Goal: Contribute content: Add original content to the website for others to see

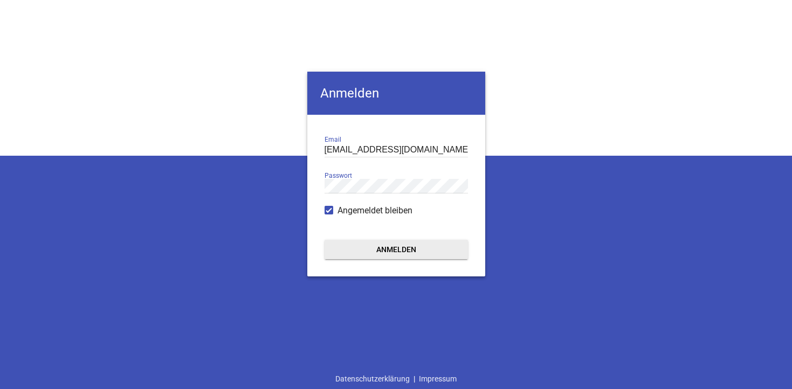
click at [390, 249] on button "Anmelden" at bounding box center [396, 249] width 143 height 19
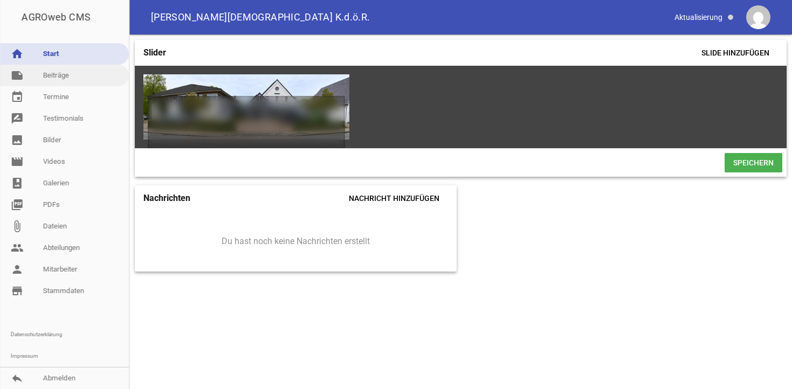
click at [52, 75] on link "note Beiträge" at bounding box center [64, 76] width 129 height 22
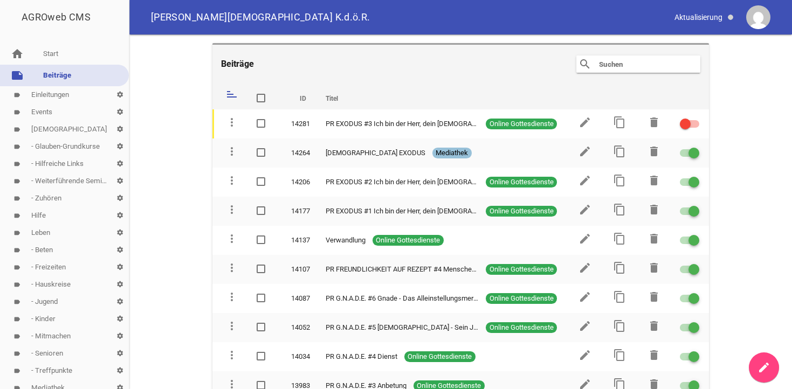
click at [37, 112] on link "label Events settings" at bounding box center [64, 112] width 129 height 17
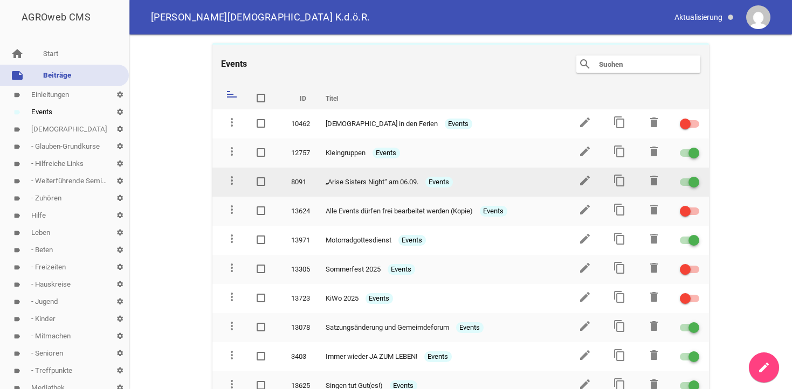
click at [685, 180] on div at bounding box center [689, 182] width 19 height 8
click at [696, 176] on input "checkbox" at bounding box center [696, 176] width 0 height 0
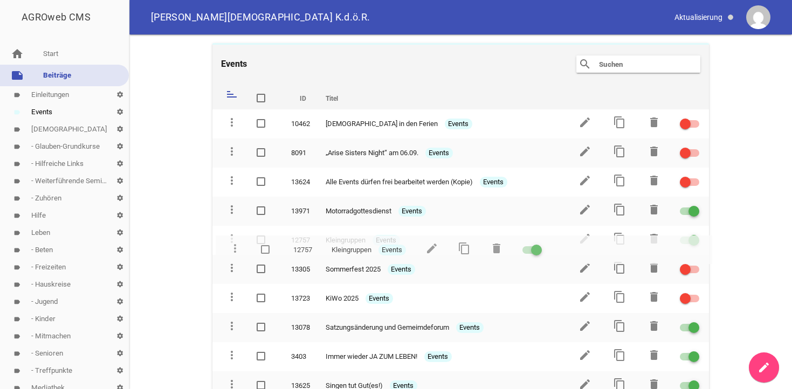
drag, startPoint x: 229, startPoint y: 150, endPoint x: 232, endPoint y: 247, distance: 97.1
click at [232, 247] on td "more_vert" at bounding box center [229, 240] width 35 height 29
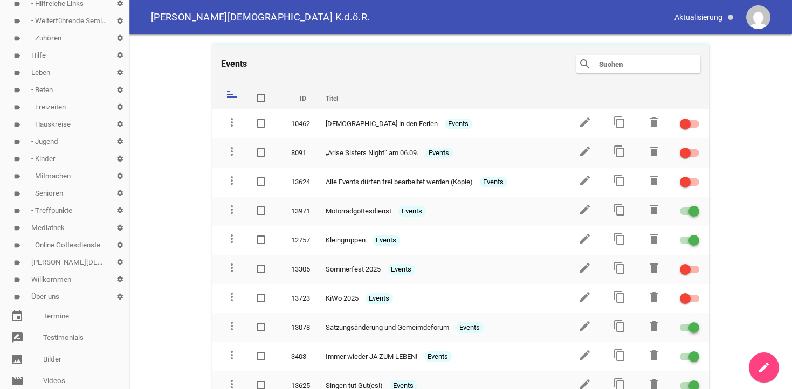
scroll to position [165, 0]
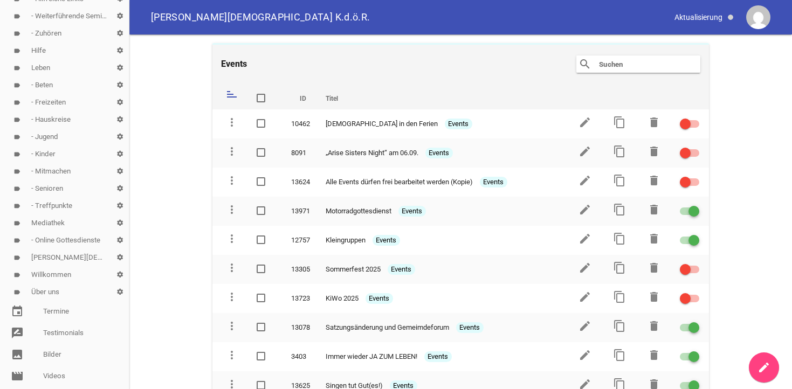
click at [44, 295] on link "label Über uns settings" at bounding box center [64, 292] width 129 height 17
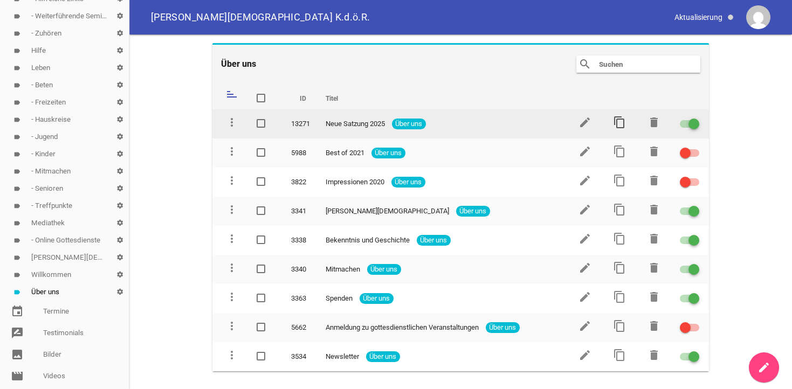
click at [621, 123] on icon "content_copy" at bounding box center [619, 122] width 13 height 13
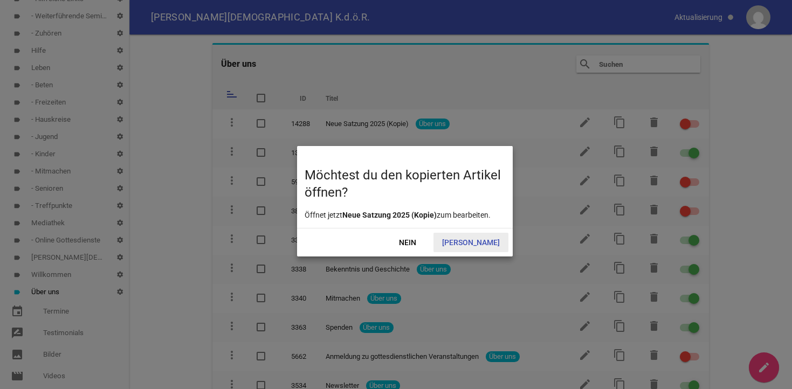
click at [482, 244] on span "[PERSON_NAME]" at bounding box center [470, 242] width 75 height 19
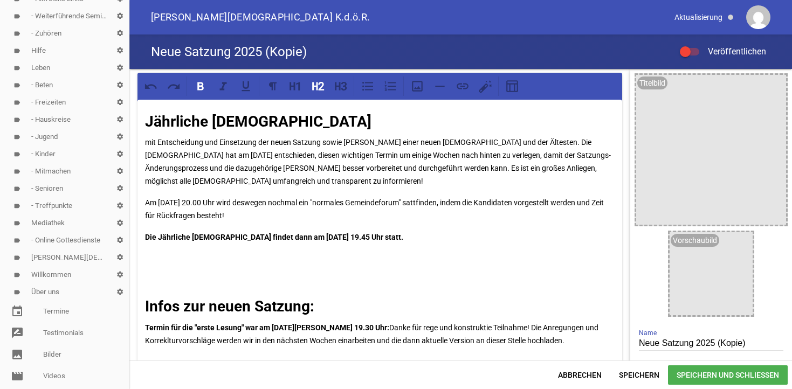
drag, startPoint x: 514, startPoint y: 235, endPoint x: 143, endPoint y: 122, distance: 387.8
click at [143, 122] on div "Jährliche [DEMOGRAPHIC_DATA] mit Entscheidung und Einsetzung der neuen Satzung …" at bounding box center [379, 285] width 485 height 371
click at [359, 150] on p "mit Entscheidung und Einsetzung der neuen Satzung sowie [PERSON_NAME] einer neu…" at bounding box center [380, 162] width 470 height 52
drag, startPoint x: 754, startPoint y: 346, endPoint x: 624, endPoint y: 336, distance: 130.9
click at [639, 336] on input "Neue Satzung 2025 (Kopie)" at bounding box center [711, 343] width 144 height 15
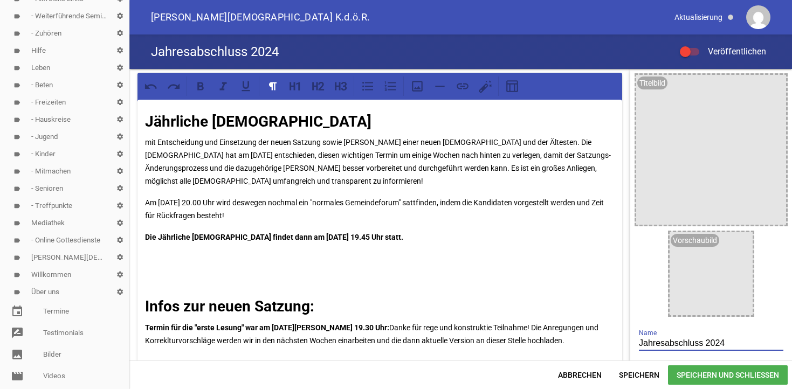
type input "Jahresabschluss 2024"
drag, startPoint x: 438, startPoint y: 126, endPoint x: 128, endPoint y: 133, distance: 310.1
click at [129, 133] on div "Jährliche [DEMOGRAPHIC_DATA] mit Entscheidung und Einsetzung der neuen Satzung …" at bounding box center [460, 215] width 663 height 292
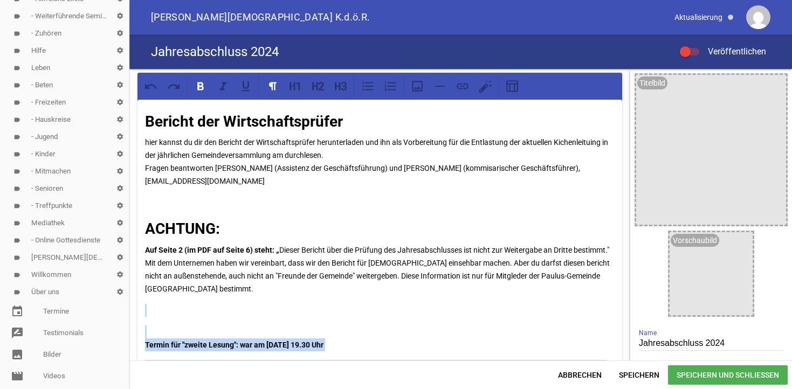
scroll to position [65, 0]
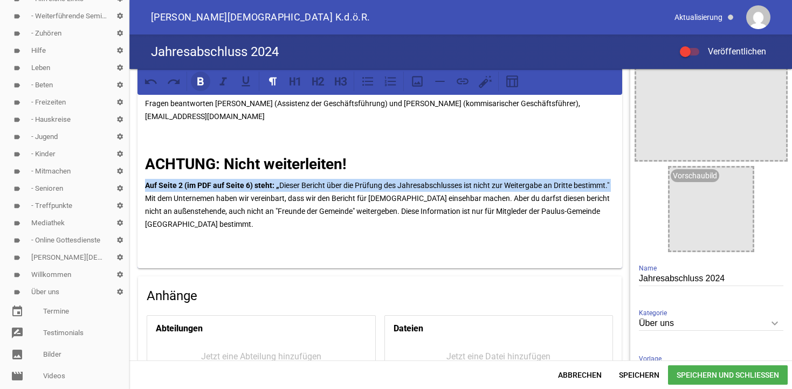
click at [197, 86] on icon at bounding box center [201, 81] width 14 height 14
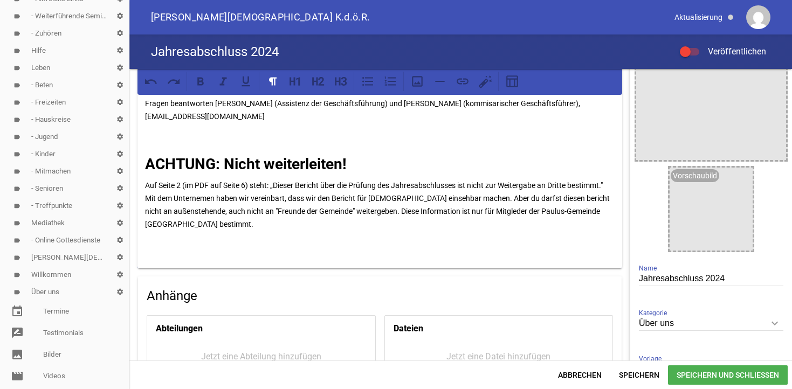
click at [240, 213] on p "Auf Seite 2 (im PDF auf Seite 6) steht: „Dieser Bericht über die Prüfung des Ja…" at bounding box center [380, 205] width 470 height 52
click at [201, 195] on p "Auf Seite 2 (im PDF auf Seite 6) steht: „Dieser Bericht über die Prüfung des Ja…" at bounding box center [380, 205] width 470 height 52
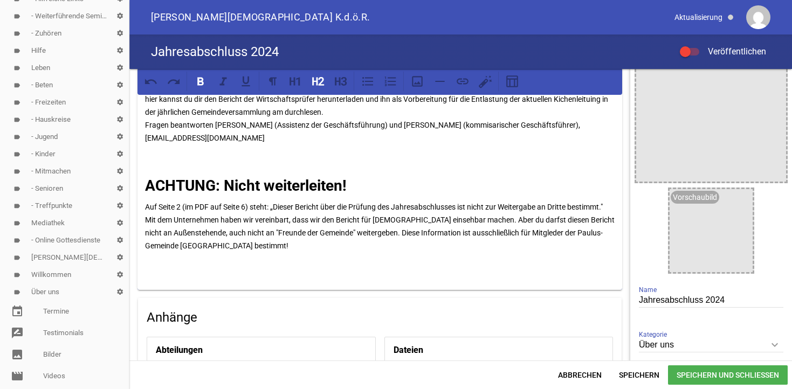
click at [694, 53] on div at bounding box center [689, 52] width 19 height 8
click at [695, 45] on input "Veröffentlichen" at bounding box center [695, 45] width 0 height 0
click at [651, 376] on span "Speichern" at bounding box center [639, 375] width 58 height 19
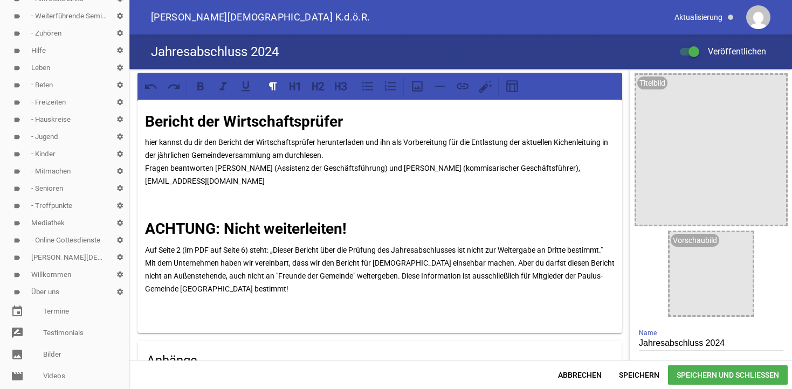
click at [147, 141] on p "hier kannst du dir den Bericht der Wirtschaftsprüfer herunterladen und ihn als …" at bounding box center [380, 162] width 470 height 52
click at [404, 272] on p "Auf Seite 2 (im PDF auf Seite 6) steht: „Dieser Bericht über die Prüfung des Ja…" at bounding box center [380, 270] width 470 height 52
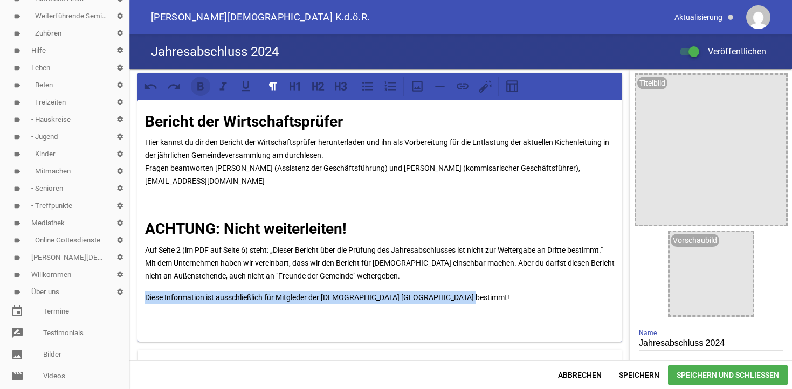
click at [202, 88] on icon at bounding box center [201, 86] width 14 height 14
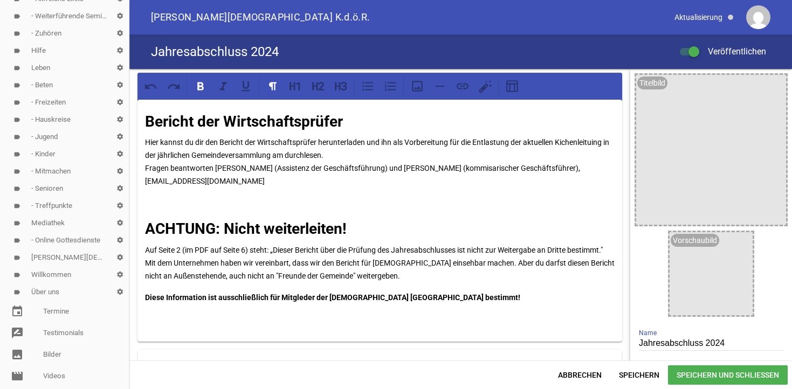
click at [217, 272] on p "Auf Seite 2 (im PDF auf Seite 6) steht: „Dieser Bericht über die Prüfung des Ja…" at bounding box center [380, 263] width 470 height 39
click at [208, 183] on p "Hier kannst du dir den Bericht der Wirtschaftsprüfer herunterladen und ihn als …" at bounding box center [380, 162] width 470 height 52
drag, startPoint x: 237, startPoint y: 181, endPoint x: 144, endPoint y: 183, distance: 92.8
click at [144, 183] on div "Bericht der Wirtschaftsprüfer Hier kannst du dir den Bericht der Wirtschaftsprü…" at bounding box center [379, 221] width 485 height 242
copy p "[EMAIL_ADDRESS][DOMAIN_NAME]"
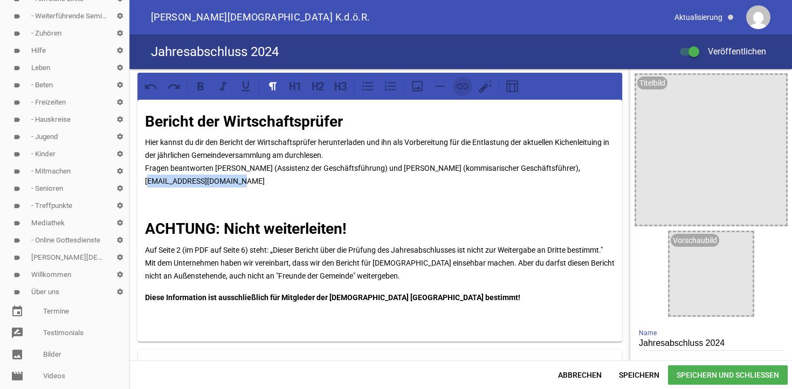
click at [461, 85] on icon at bounding box center [463, 86] width 14 height 14
click at [395, 246] on p "Auf Seite 2 (im PDF auf Seite 6) steht: „Dieser Bericht über die Prüfung des Ja…" at bounding box center [380, 263] width 470 height 39
click at [287, 153] on p "Hier kannst du dir den Bericht der Wirtschaftsprüfer herunterladen und ihn als …" at bounding box center [380, 162] width 470 height 52
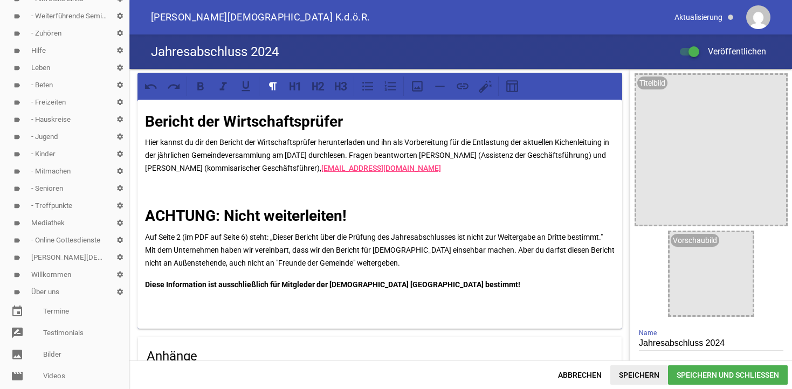
click at [633, 377] on span "Speichern" at bounding box center [639, 375] width 58 height 19
click at [528, 297] on div "Bericht der Wirtschaftsprüfer Hier kannst du dir den Bericht der Wirtschaftsprü…" at bounding box center [379, 214] width 485 height 229
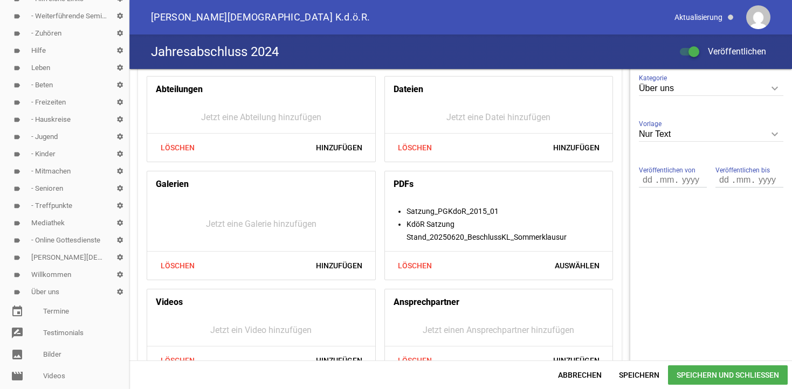
scroll to position [328, 0]
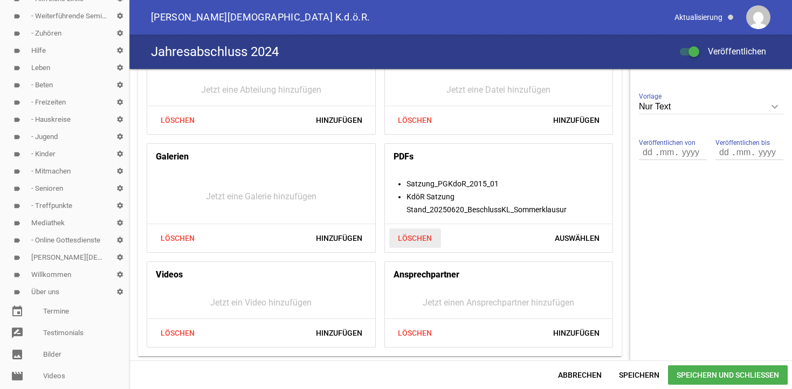
click at [417, 239] on span "Löschen" at bounding box center [415, 238] width 52 height 19
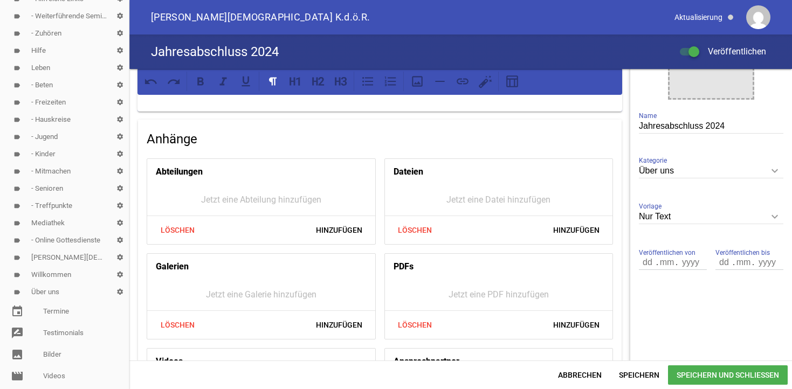
scroll to position [304, 0]
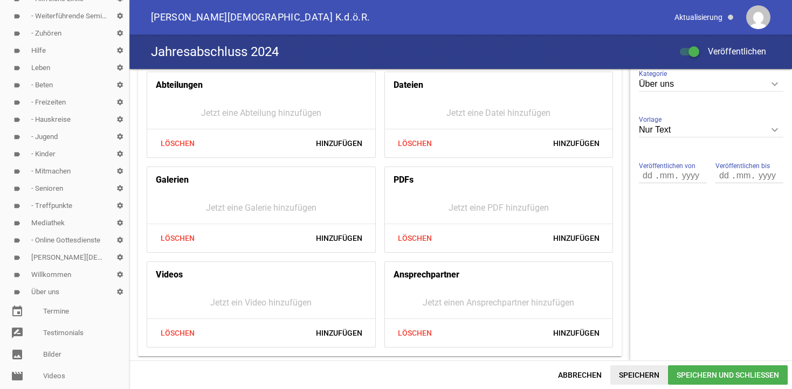
click at [633, 371] on span "Speichern" at bounding box center [639, 375] width 58 height 19
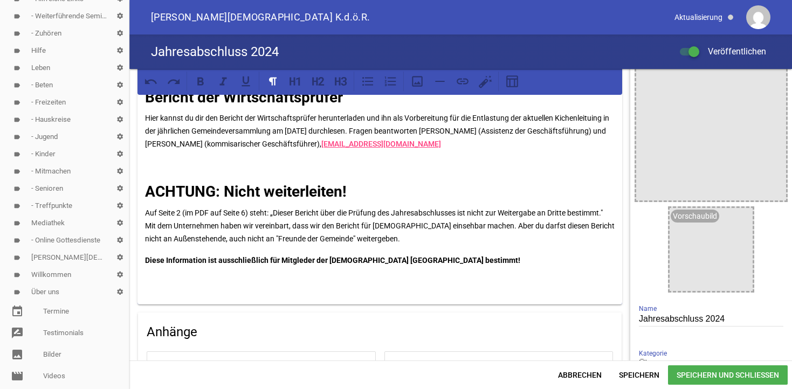
scroll to position [0, 0]
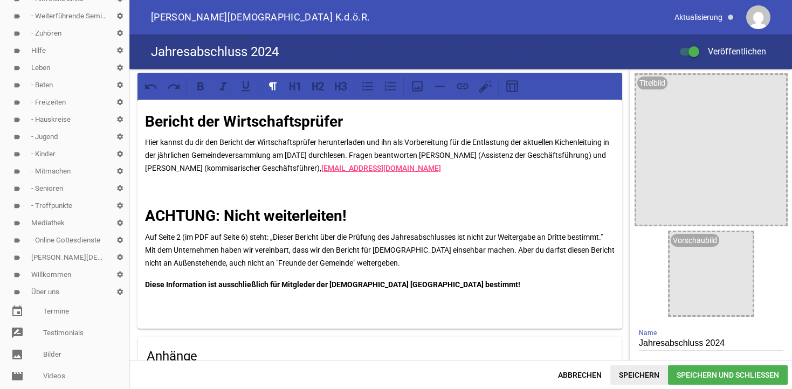
click at [636, 373] on span "Speichern" at bounding box center [639, 375] width 58 height 19
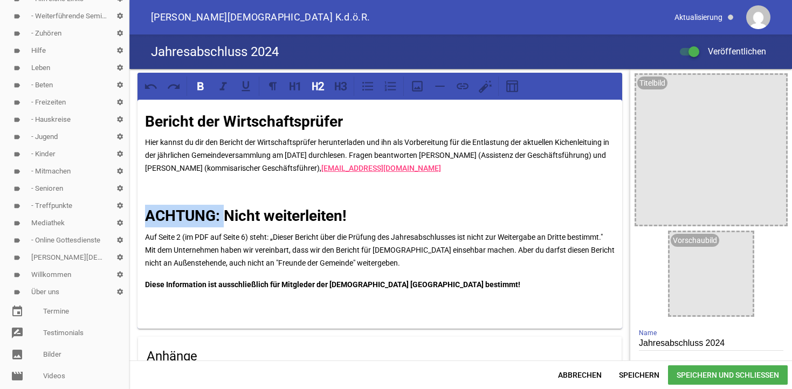
drag, startPoint x: 224, startPoint y: 217, endPoint x: 143, endPoint y: 222, distance: 81.0
click at [143, 222] on div "Bericht der Wirtschaftsprüfer Hier kannst du dir den Bericht der Wirtschaftsprü…" at bounding box center [379, 214] width 485 height 229
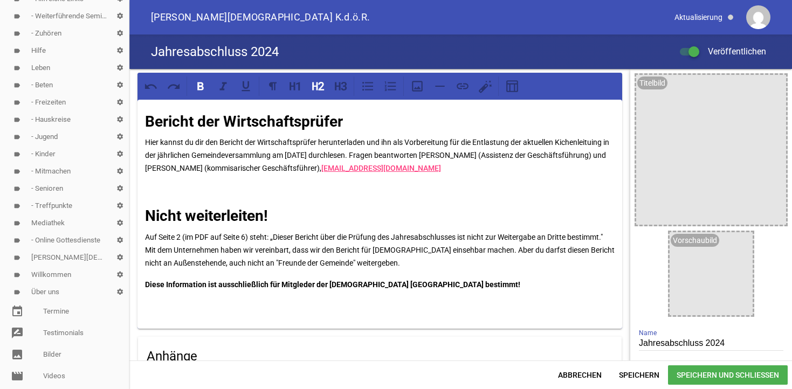
drag, startPoint x: 262, startPoint y: 217, endPoint x: 281, endPoint y: 237, distance: 27.4
click at [263, 217] on strong "Nicht weiterleiten!" at bounding box center [206, 216] width 123 height 18
click at [631, 377] on span "Speichern" at bounding box center [639, 375] width 58 height 19
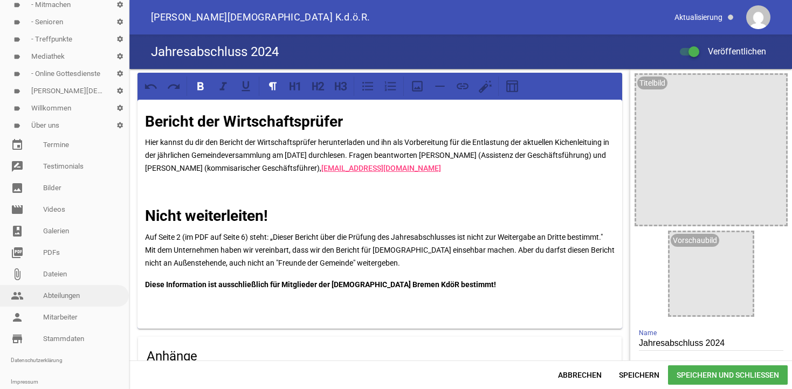
scroll to position [357, 0]
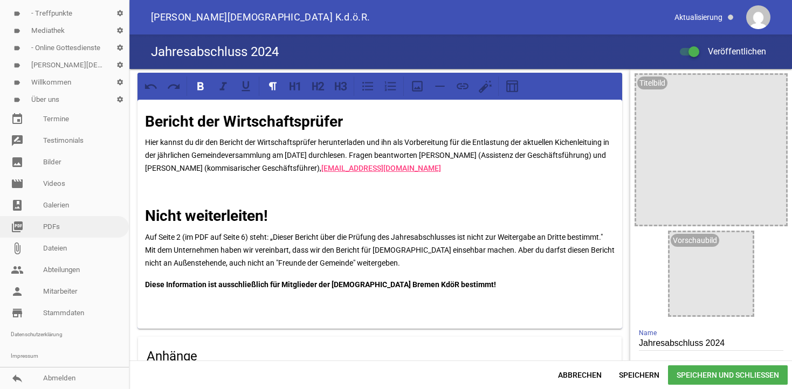
click at [48, 229] on link "picture_as_pdf PDFs" at bounding box center [64, 227] width 129 height 22
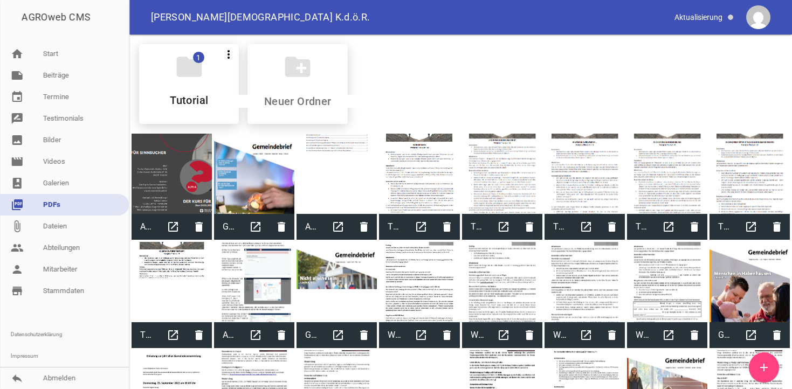
scroll to position [330, 0]
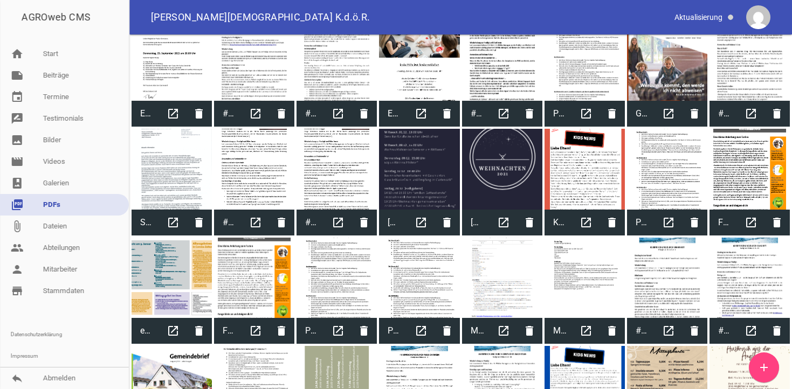
click at [771, 374] on link "add" at bounding box center [764, 368] width 30 height 30
click at [48, 74] on link "note Beiträge" at bounding box center [64, 76] width 129 height 22
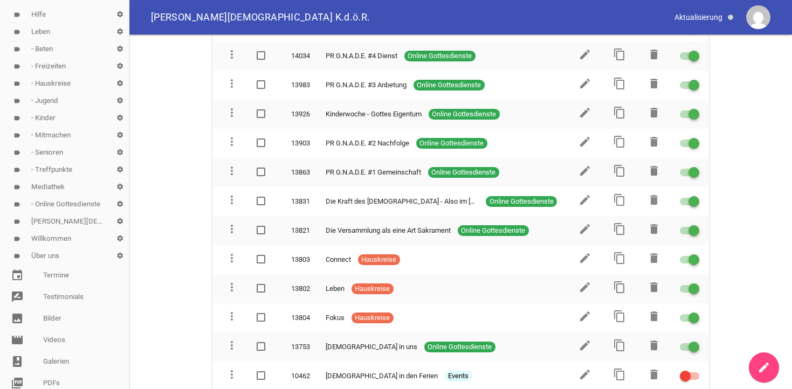
scroll to position [220, 0]
click at [49, 235] on link "label Über uns settings" at bounding box center [64, 237] width 129 height 17
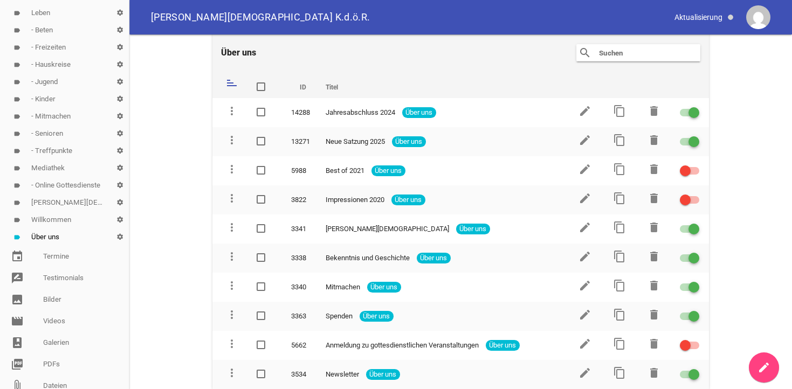
scroll to position [9, 0]
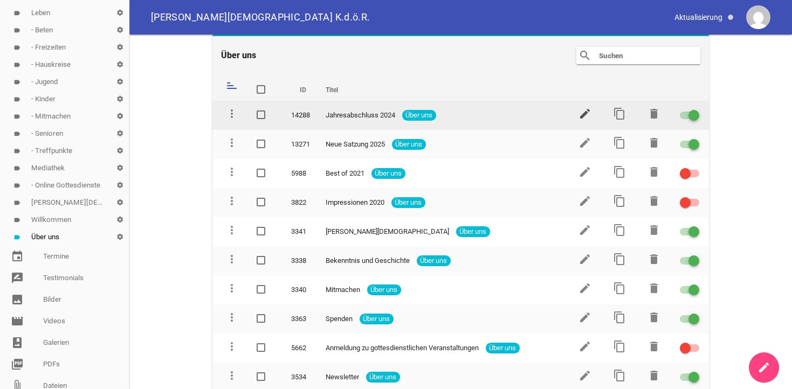
click at [584, 113] on icon "edit" at bounding box center [584, 113] width 13 height 13
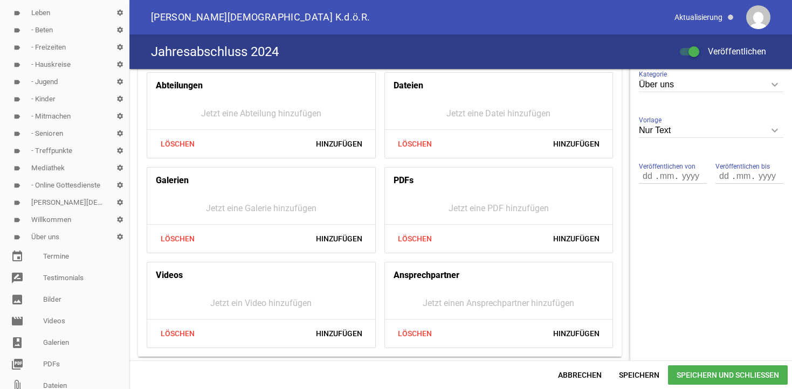
scroll to position [304, 0]
click at [555, 236] on span "Hinzufügen" at bounding box center [577, 238] width 64 height 19
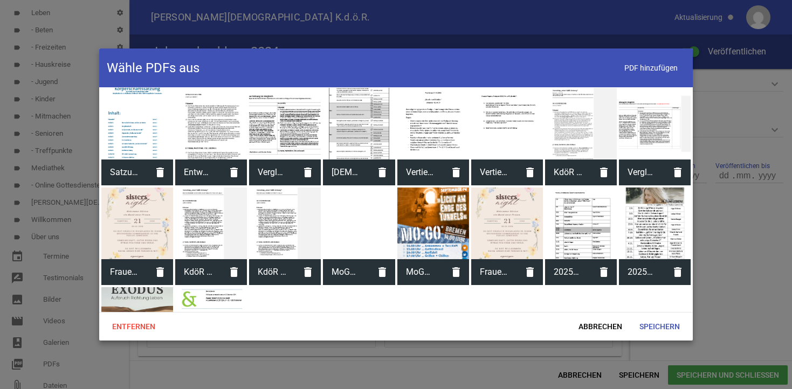
scroll to position [1670, 0]
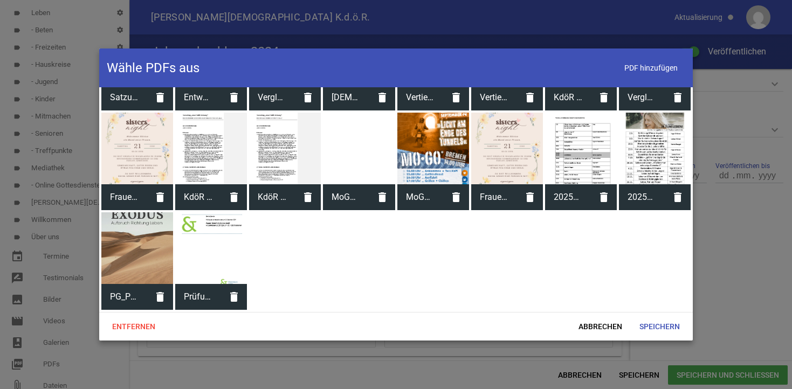
click at [217, 265] on div at bounding box center [211, 248] width 72 height 72
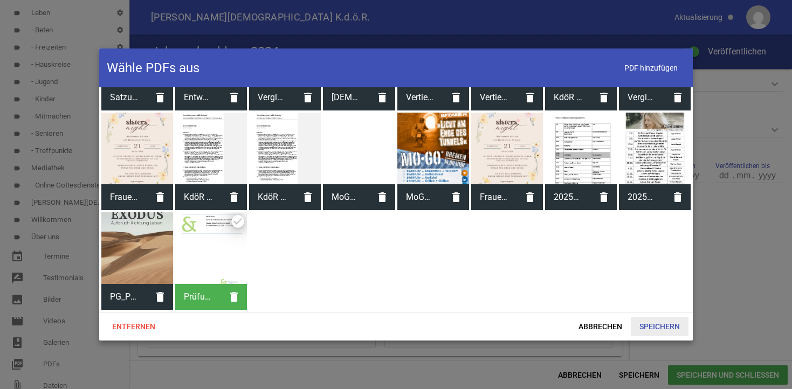
click at [655, 327] on span "Speichern" at bounding box center [660, 326] width 58 height 19
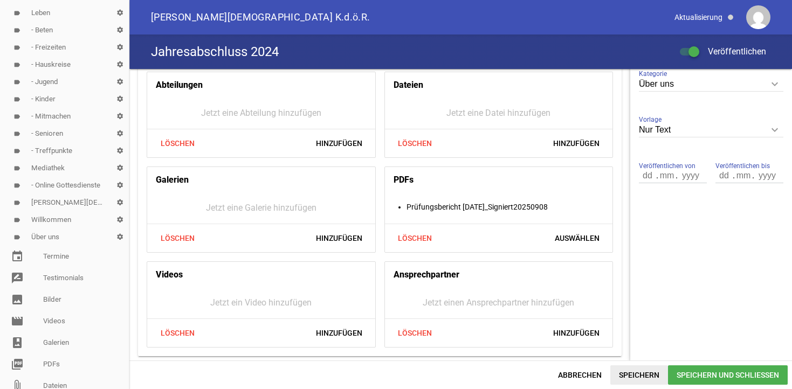
click at [629, 374] on span "Speichern" at bounding box center [639, 375] width 58 height 19
click at [688, 51] on div at bounding box center [689, 52] width 19 height 8
click at [695, 45] on input "Veröffentlichen" at bounding box center [695, 45] width 0 height 0
click at [637, 377] on span "Speichern" at bounding box center [639, 375] width 58 height 19
click at [693, 51] on div at bounding box center [689, 52] width 19 height 8
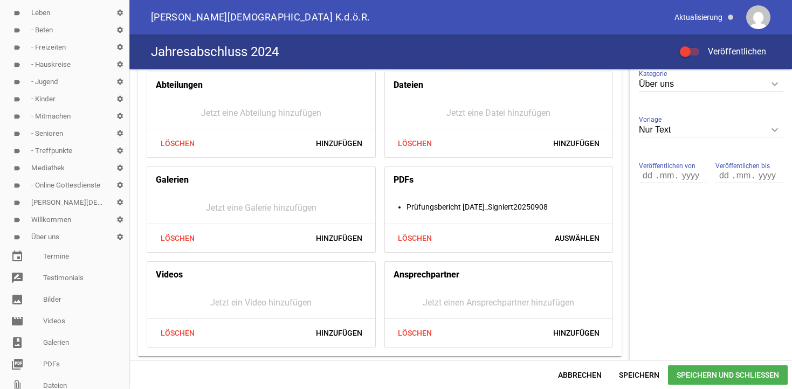
click at [695, 45] on input "Veröffentlichen" at bounding box center [695, 45] width 0 height 0
click at [637, 375] on span "Speichern" at bounding box center [639, 375] width 58 height 19
click at [684, 52] on div at bounding box center [689, 52] width 19 height 8
click at [695, 45] on input "Veröffentlichen" at bounding box center [695, 45] width 0 height 0
click at [621, 376] on span "Speichern" at bounding box center [639, 375] width 58 height 19
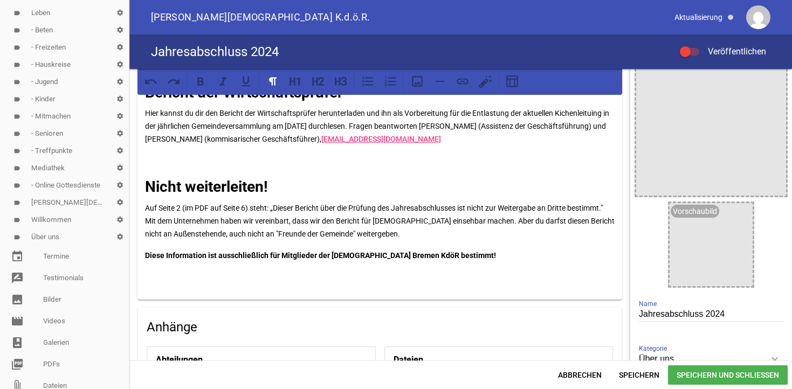
scroll to position [0, 0]
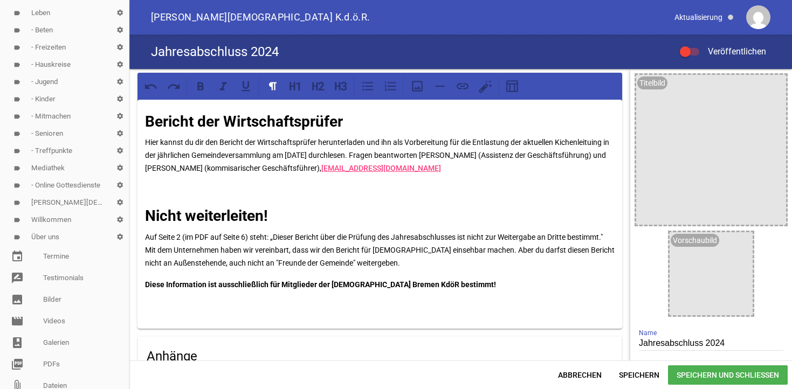
click at [591, 145] on p "Hier kannst du dir den Bericht der Wirtschaftsprüfer herunterladen und ihn als …" at bounding box center [380, 155] width 470 height 39
click at [596, 143] on p "Hier kannst du dir den Bericht der Wirtschaftsprüfer herunterladen und ihn als …" at bounding box center [380, 155] width 470 height 39
click at [642, 374] on span "Speichern" at bounding box center [639, 375] width 58 height 19
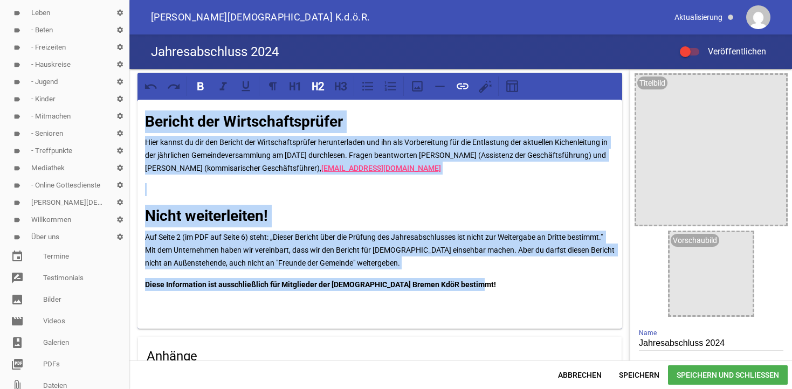
drag, startPoint x: 477, startPoint y: 283, endPoint x: 146, endPoint y: 121, distance: 368.4
click at [146, 121] on div "Bericht der Wirtschaftsprüfer Hier kannst du dir den Bericht der Wirtschaftsprü…" at bounding box center [379, 214] width 485 height 229
click at [429, 261] on p "Auf Seite 2 (im PDF auf Seite 6) steht: „Dieser Bericht über die Prüfung des Ja…" at bounding box center [380, 250] width 470 height 39
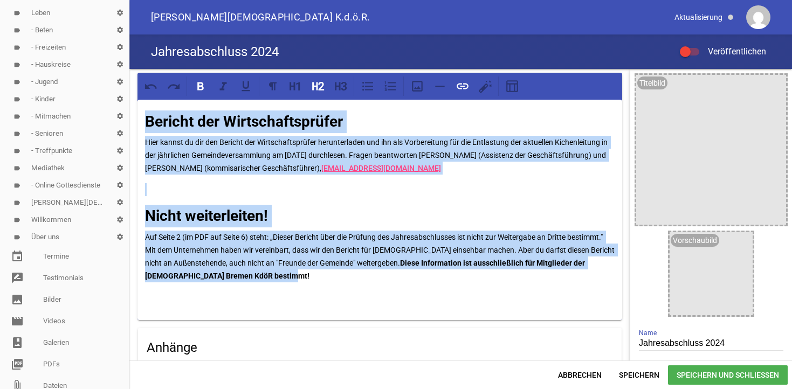
copy div "Bericht der Wirtschaftsprüfer Hier kannst du dir den Bericht der Wirtschaftsprü…"
click at [631, 371] on span "Speichern" at bounding box center [639, 375] width 58 height 19
click at [563, 141] on p "Hier kannst du dir den Bericht der Wirtschaftsprüfer herunterladen und ihn als …" at bounding box center [380, 155] width 470 height 39
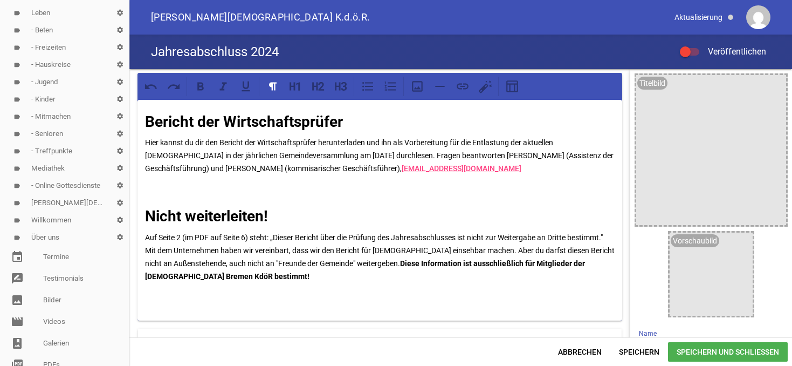
click at [646, 361] on span "Speichern" at bounding box center [639, 351] width 58 height 19
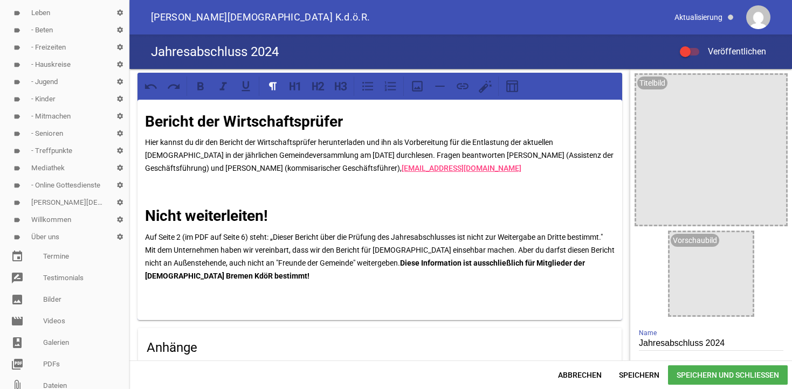
click at [222, 169] on p "Hier kannst du dir den Bericht der Wirtschaftsprüfer herunterladen und ihn als …" at bounding box center [380, 155] width 470 height 39
click at [638, 375] on span "Speichern" at bounding box center [639, 375] width 58 height 19
